Goal: Share content: Share content

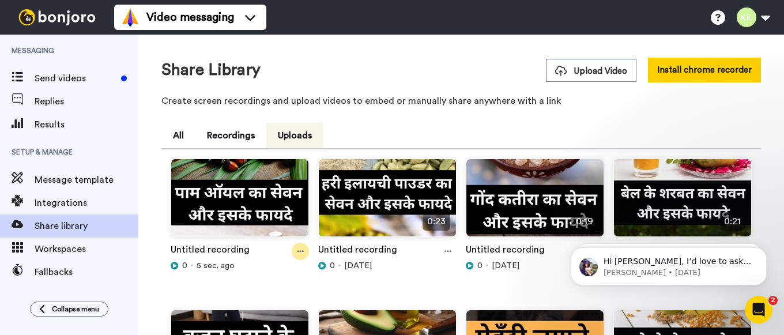
click at [300, 249] on icon at bounding box center [300, 251] width 7 height 8
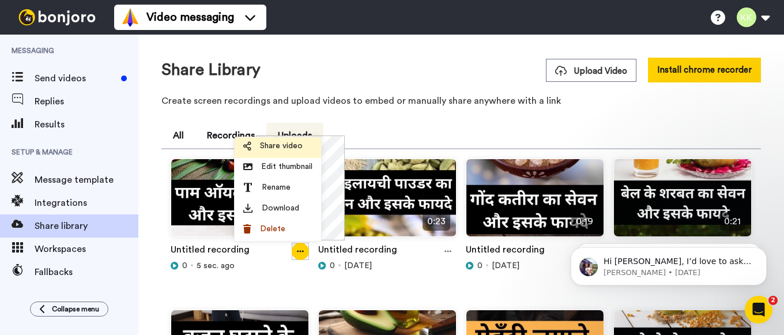
click at [299, 147] on span "Share video" at bounding box center [281, 146] width 43 height 12
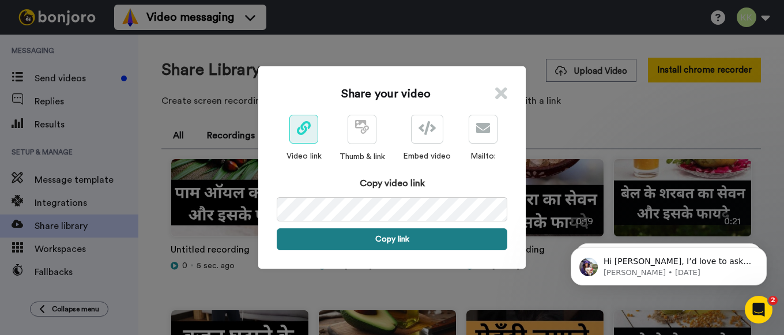
click at [399, 239] on button "Copy link" at bounding box center [392, 239] width 231 height 22
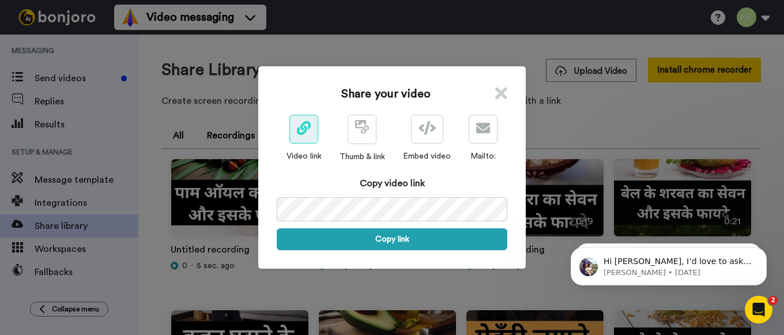
scroll to position [0, 57]
